Goal: Task Accomplishment & Management: Use online tool/utility

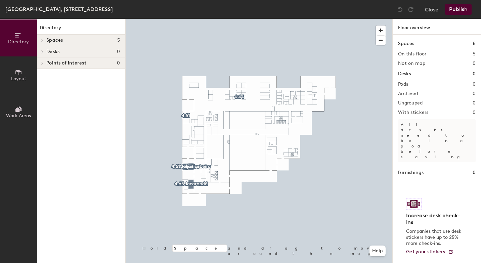
click at [17, 78] on span "Layout" at bounding box center [18, 79] width 15 height 6
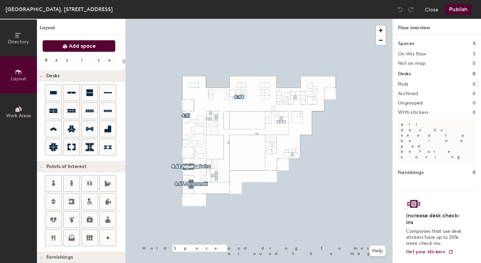
click at [90, 48] on span "Add space" at bounding box center [82, 46] width 27 height 7
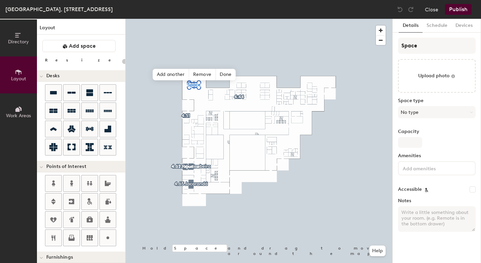
type input "20"
click at [425, 48] on input "Space" at bounding box center [437, 46] width 78 height 16
type input "Sp"
type input "20"
type input "S"
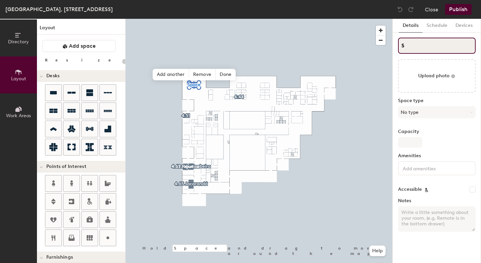
type input "20"
type input "S"
type input "20"
paste input "4.50"
type input "4.50S"
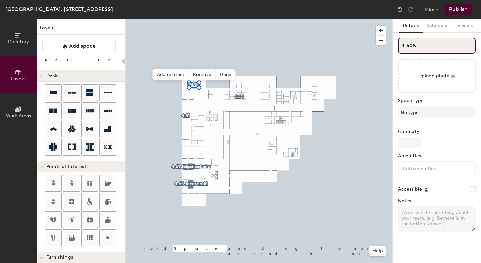
type input "20"
type input "4.50"
type input "20"
type input "4.50"
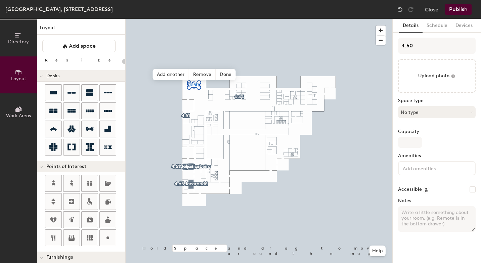
click at [427, 113] on button "No type" at bounding box center [437, 112] width 78 height 12
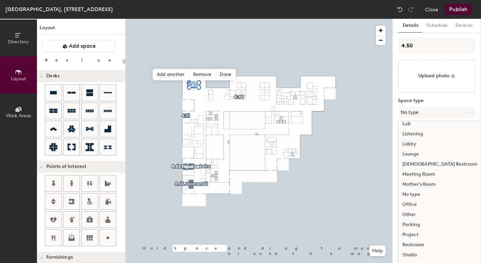
scroll to position [143, 0]
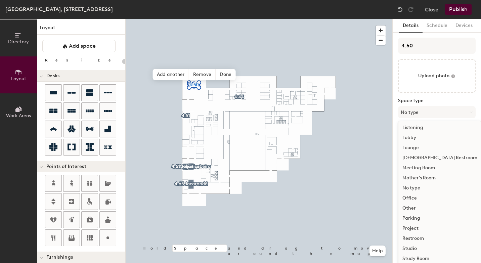
click at [432, 167] on div "Meeting Room" at bounding box center [440, 168] width 83 height 10
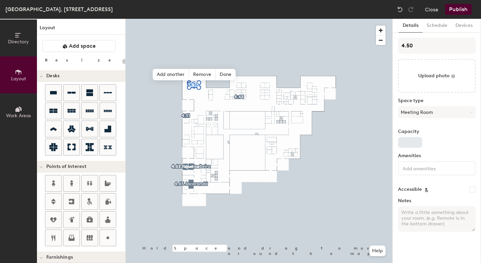
type input "20"
click at [411, 143] on input "Capacity" at bounding box center [410, 142] width 24 height 11
type input "12"
type input "20"
type input "12"
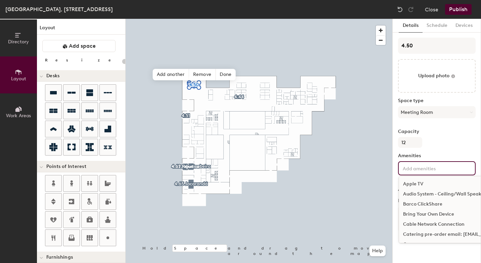
click at [439, 166] on input at bounding box center [432, 168] width 61 height 8
click at [431, 196] on div "Audio System - Ceiling/Wall Speakers" at bounding box center [473, 194] width 149 height 10
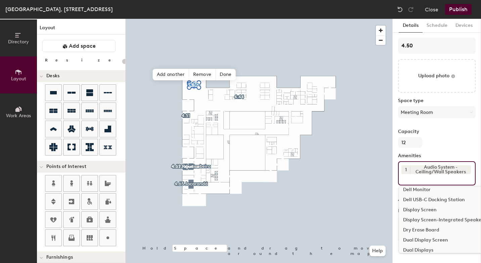
scroll to position [102, 0]
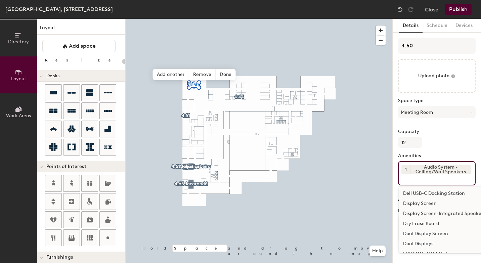
click at [432, 203] on div "Display Screen" at bounding box center [473, 204] width 149 height 10
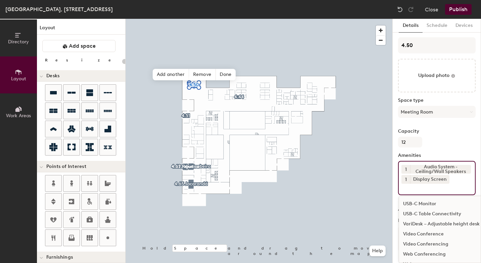
scroll to position [576, 0]
click at [416, 244] on div "Video Conferencing" at bounding box center [473, 243] width 149 height 10
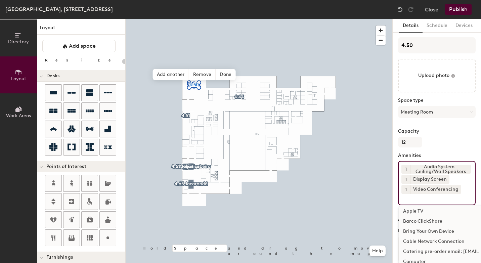
scroll to position [0, 0]
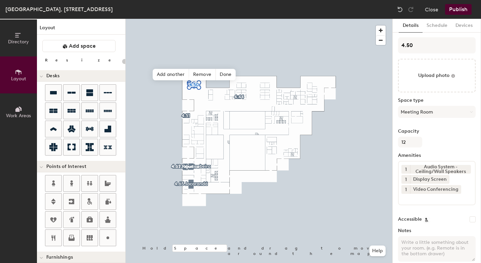
click at [462, 8] on button "Publish" at bounding box center [458, 9] width 27 height 11
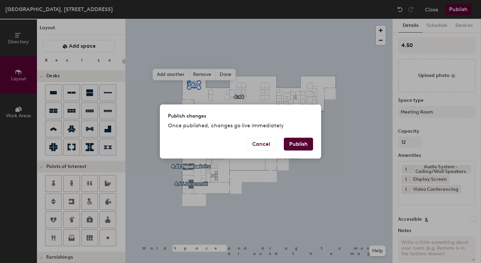
click at [300, 144] on button "Publish" at bounding box center [298, 144] width 29 height 13
type input "20"
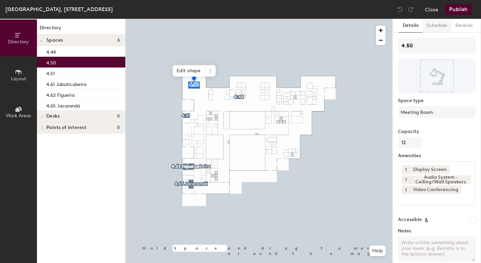
click at [441, 27] on button "Schedule" at bounding box center [437, 26] width 29 height 14
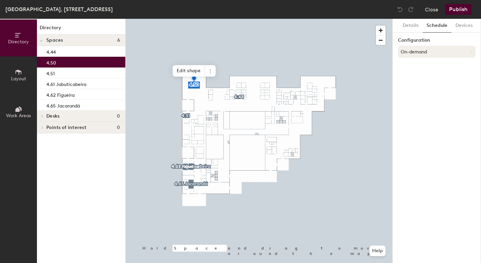
click at [413, 52] on button "On-demand" at bounding box center [437, 52] width 78 height 12
click at [422, 79] on div "Scheduled" at bounding box center [437, 79] width 77 height 10
click at [423, 67] on button "Select account" at bounding box center [437, 67] width 78 height 12
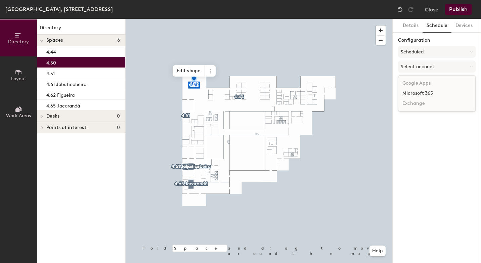
click at [423, 93] on div "Microsoft 365" at bounding box center [437, 93] width 77 height 10
click at [403, 93] on input at bounding box center [437, 93] width 78 height 12
paste input "BR-SP-VIL-04N50@wppsystems.com"
type input "BR-SP-VIL-04N50@wppsystems.com"
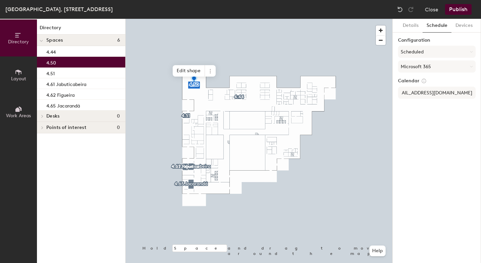
scroll to position [0, 0]
click at [452, 134] on div "Details Schedule Devices Configuration Scheduled Microsoft 365 Calendar BR-SP-V…" at bounding box center [437, 141] width 88 height 244
click at [461, 9] on button "Publish" at bounding box center [458, 9] width 27 height 11
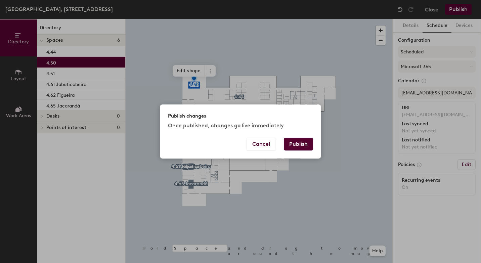
click at [309, 146] on button "Publish" at bounding box center [298, 144] width 29 height 13
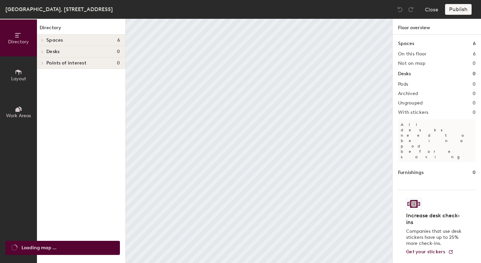
click at [22, 76] on span "Layout" at bounding box center [18, 79] width 15 height 6
